Goal: Transaction & Acquisition: Subscribe to service/newsletter

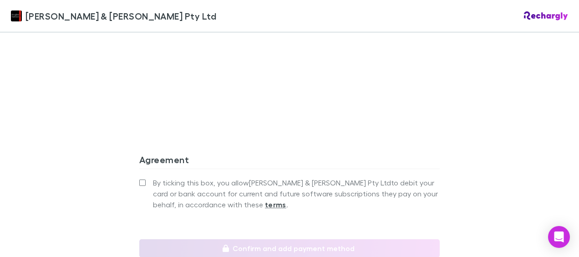
scroll to position [837, 0]
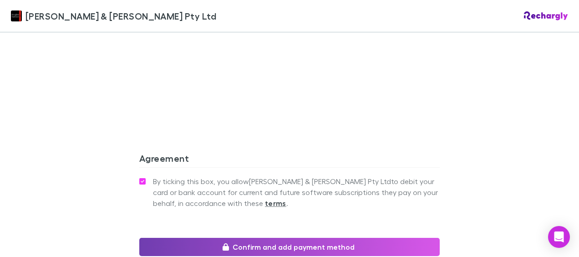
click at [278, 238] on button "Confirm and add payment method" at bounding box center [289, 247] width 300 height 18
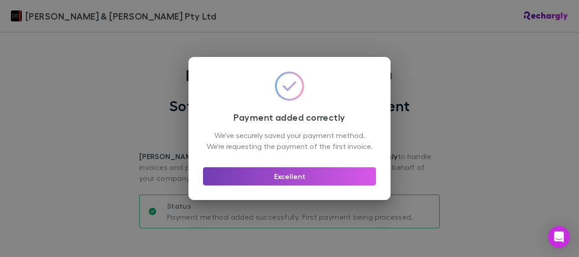
click at [295, 182] on button "Excellent" at bounding box center [289, 176] width 173 height 18
